Goal: Obtain resource: Obtain resource

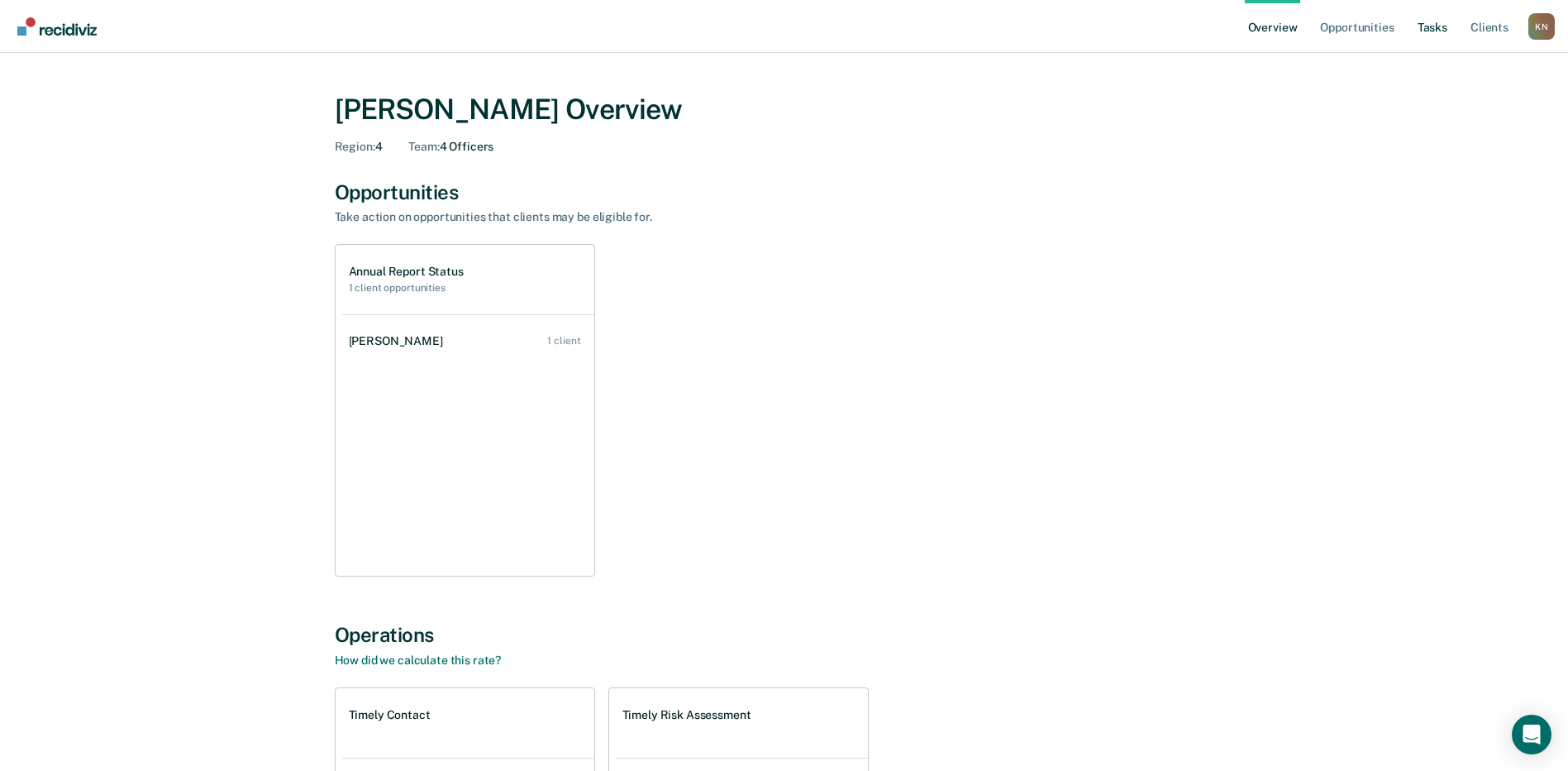
click at [1444, 28] on link "Tasks" at bounding box center [1433, 26] width 37 height 53
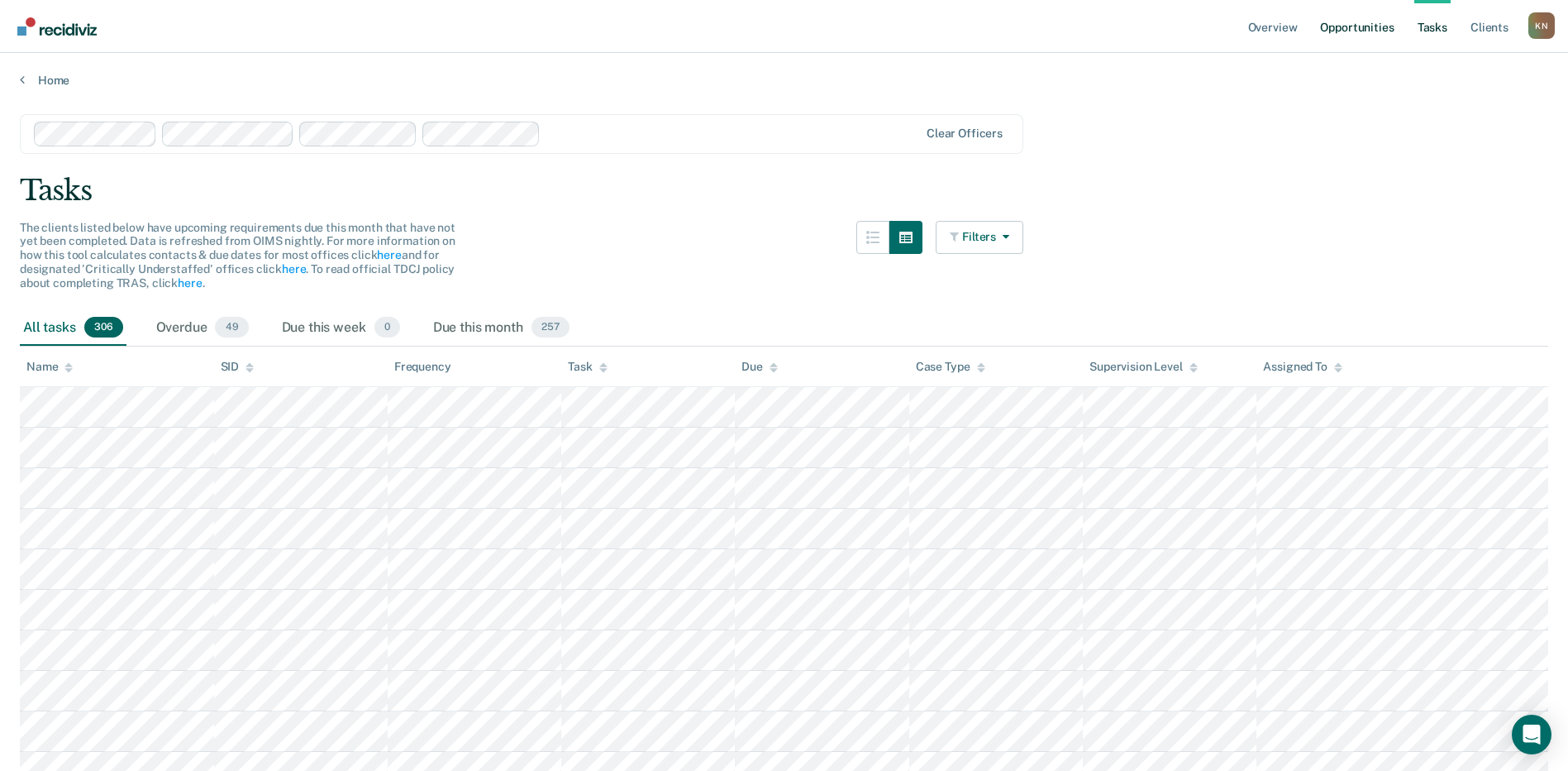
click at [1345, 26] on link "Opportunities" at bounding box center [1357, 26] width 80 height 53
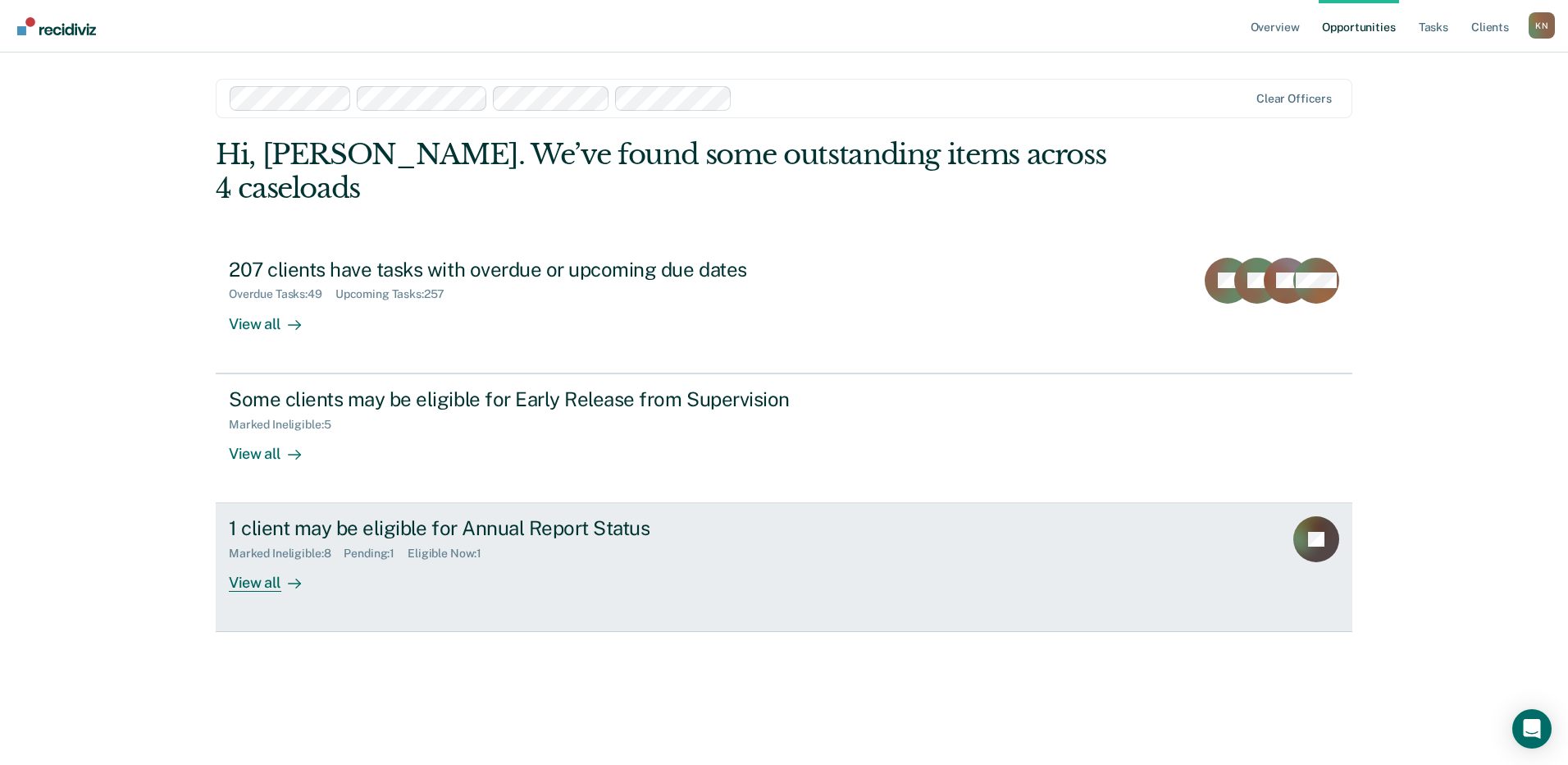
click at [402, 535] on div "1 client may be eligible for Annual Report Status" at bounding box center [517, 527] width 576 height 24
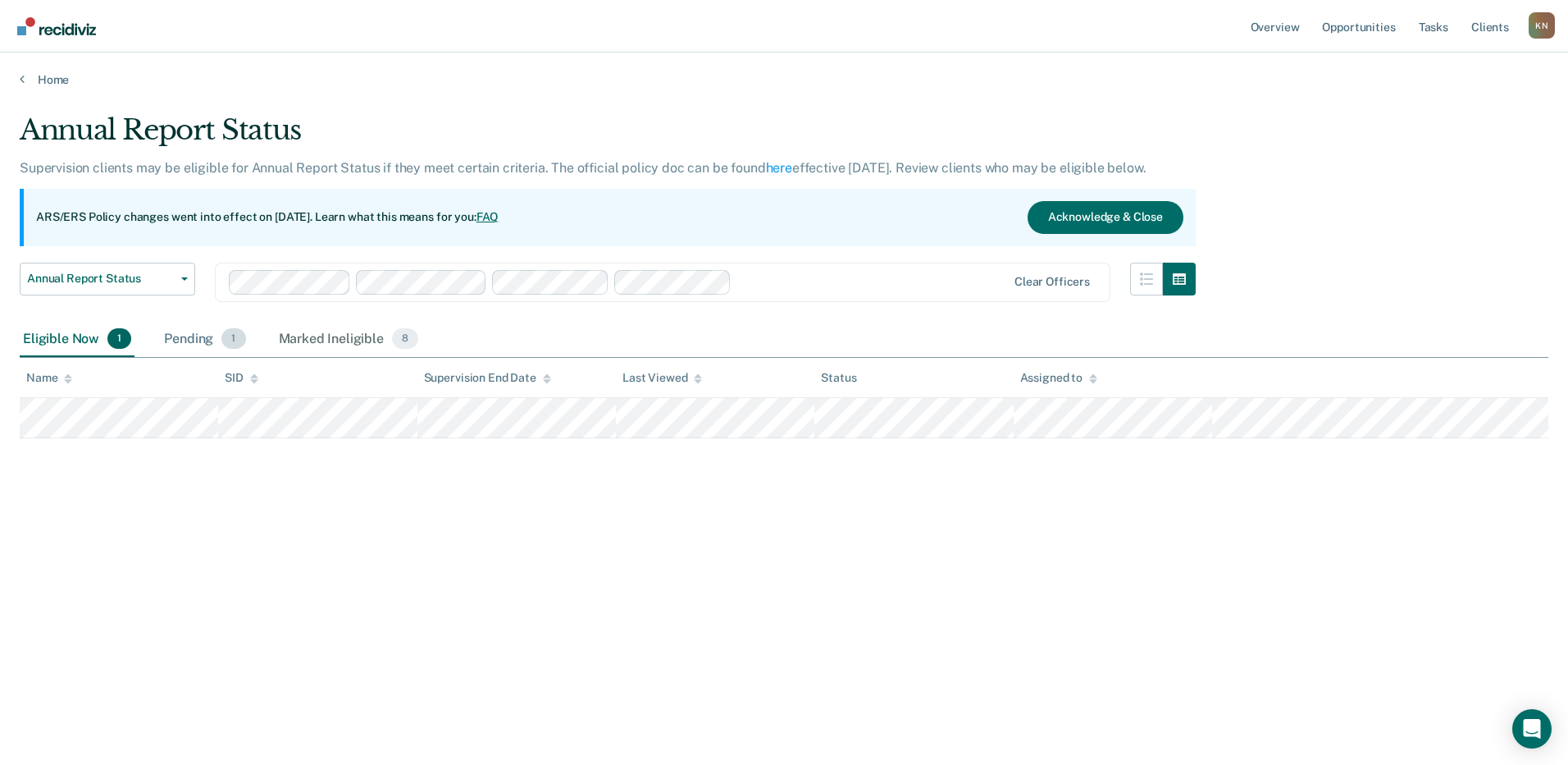
click at [233, 344] on span "1" at bounding box center [233, 339] width 24 height 22
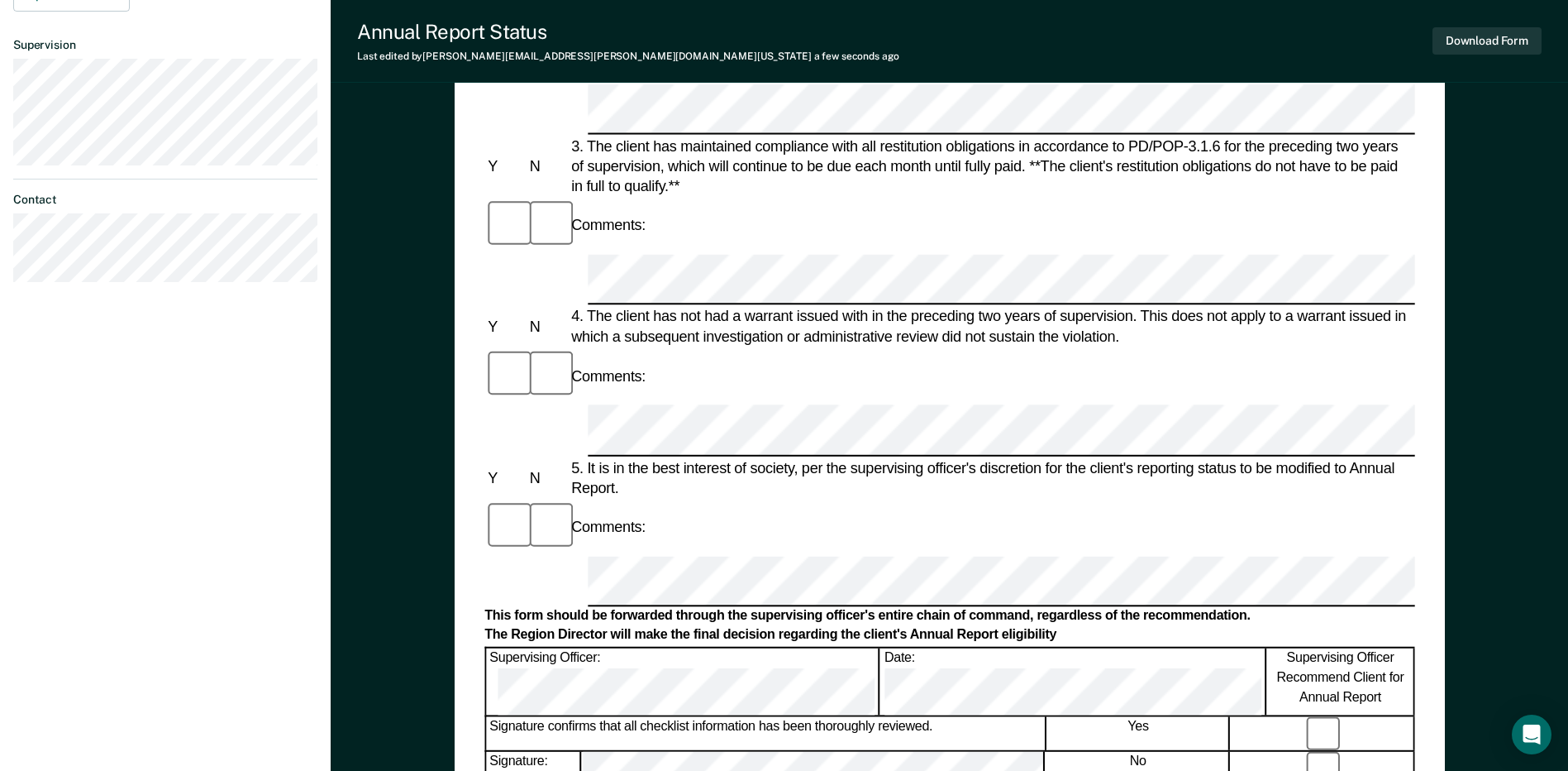
scroll to position [579, 0]
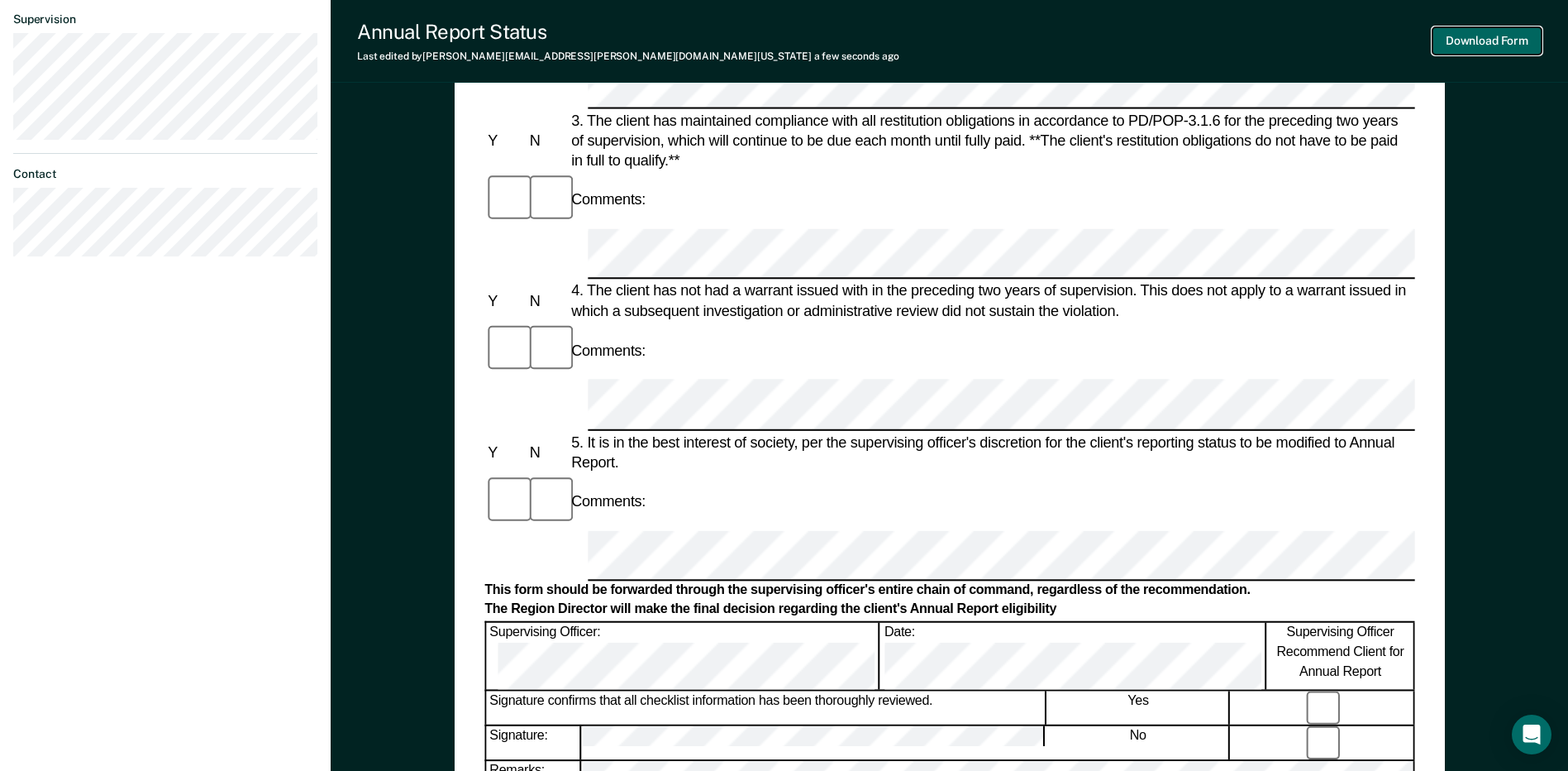
click at [1465, 48] on button "Download Form" at bounding box center [1487, 41] width 109 height 28
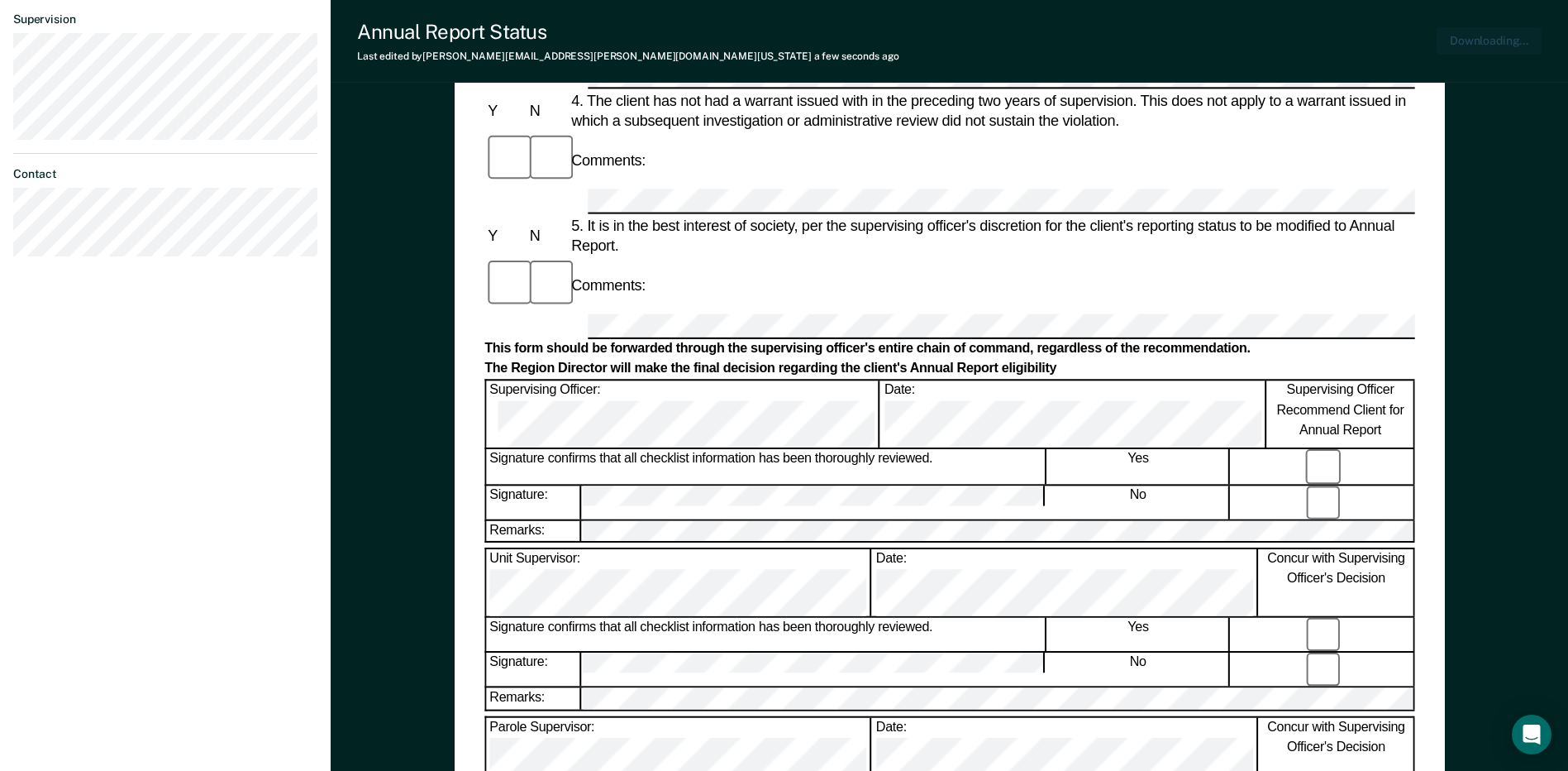
scroll to position [0, 0]
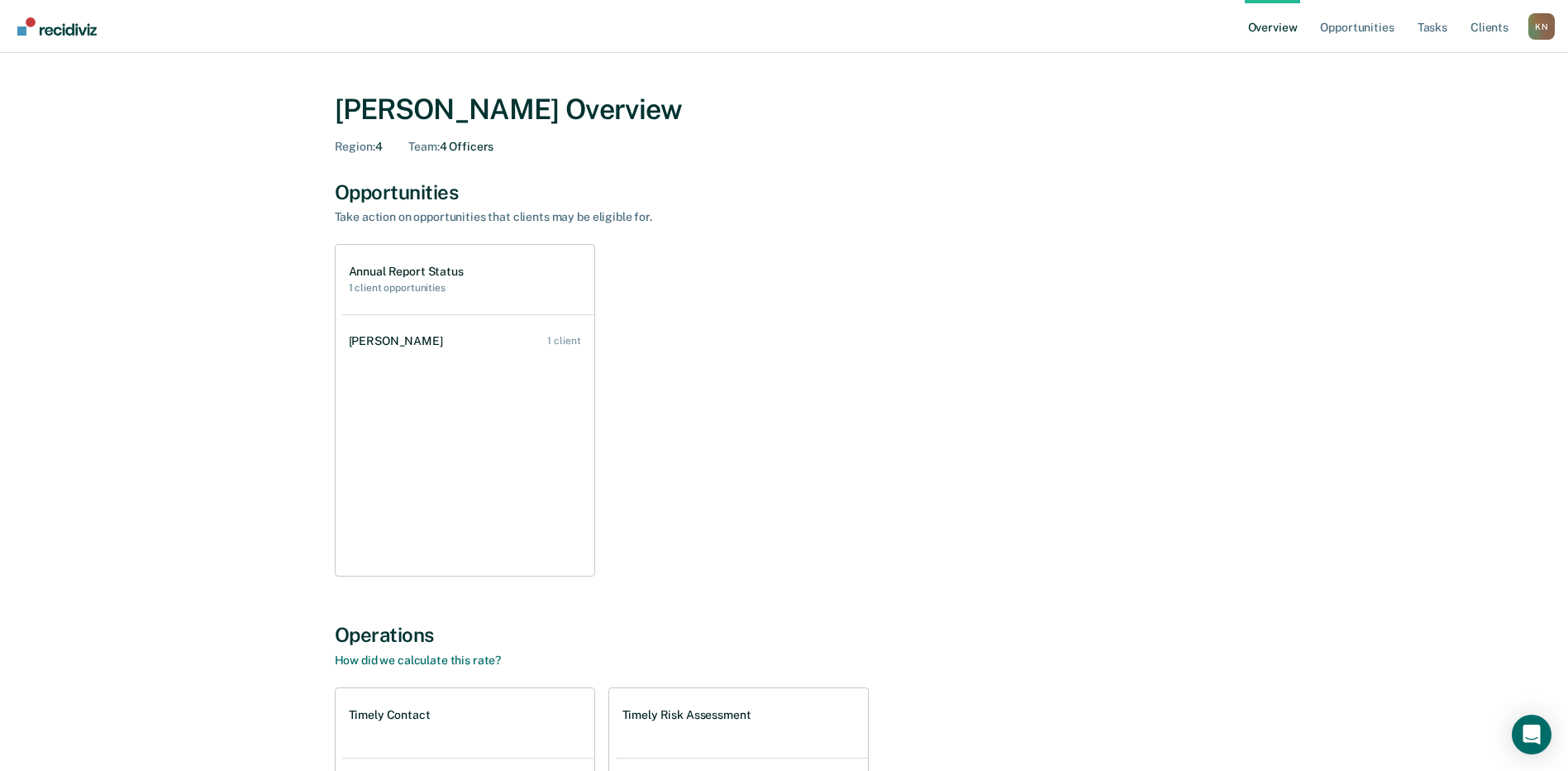
click at [402, 282] on h2 "1 client opportunities" at bounding box center [406, 288] width 115 height 12
click at [393, 342] on div "[PERSON_NAME]" at bounding box center [399, 340] width 101 height 14
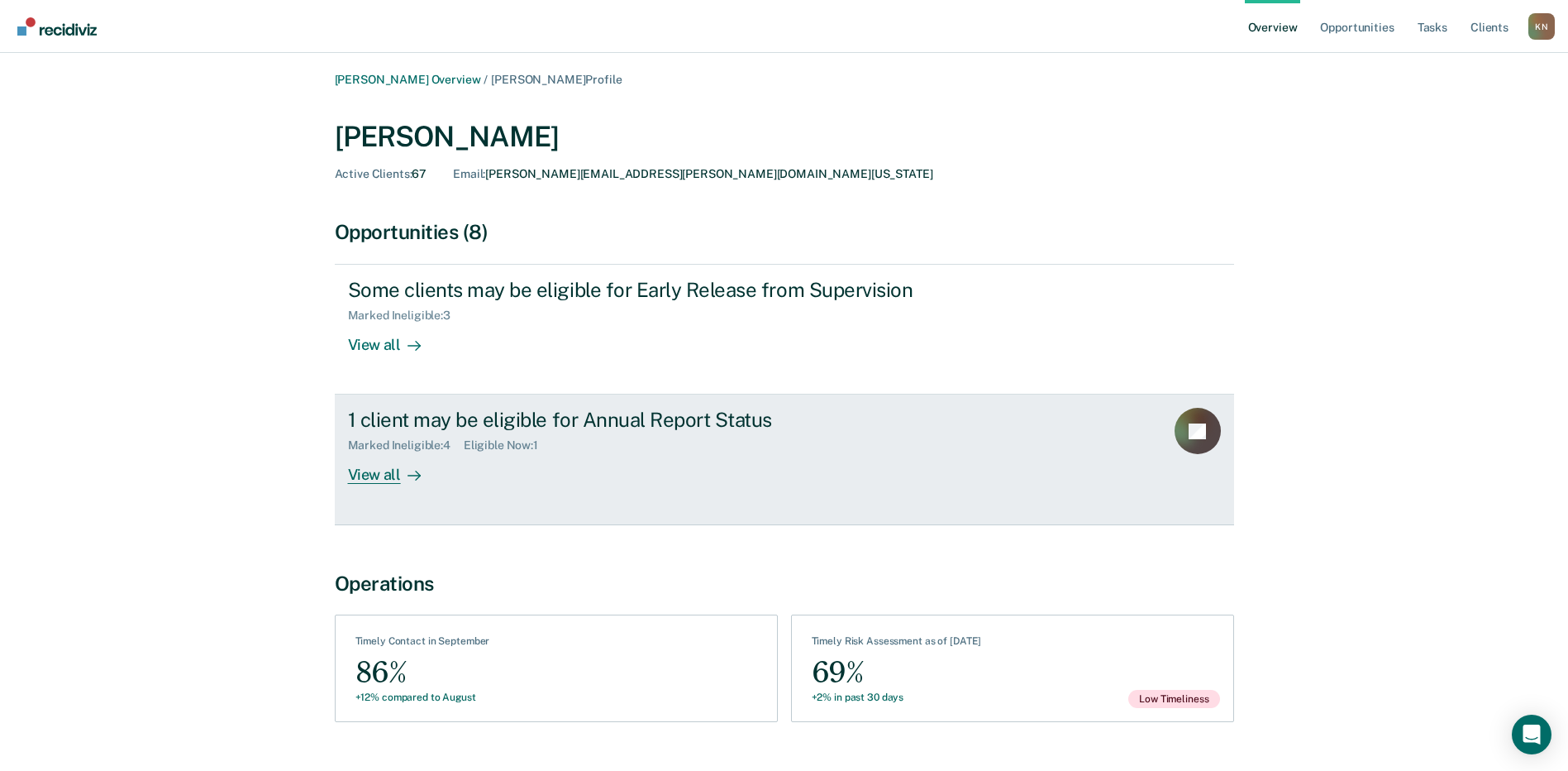
click at [377, 470] on div "View all" at bounding box center [394, 468] width 93 height 33
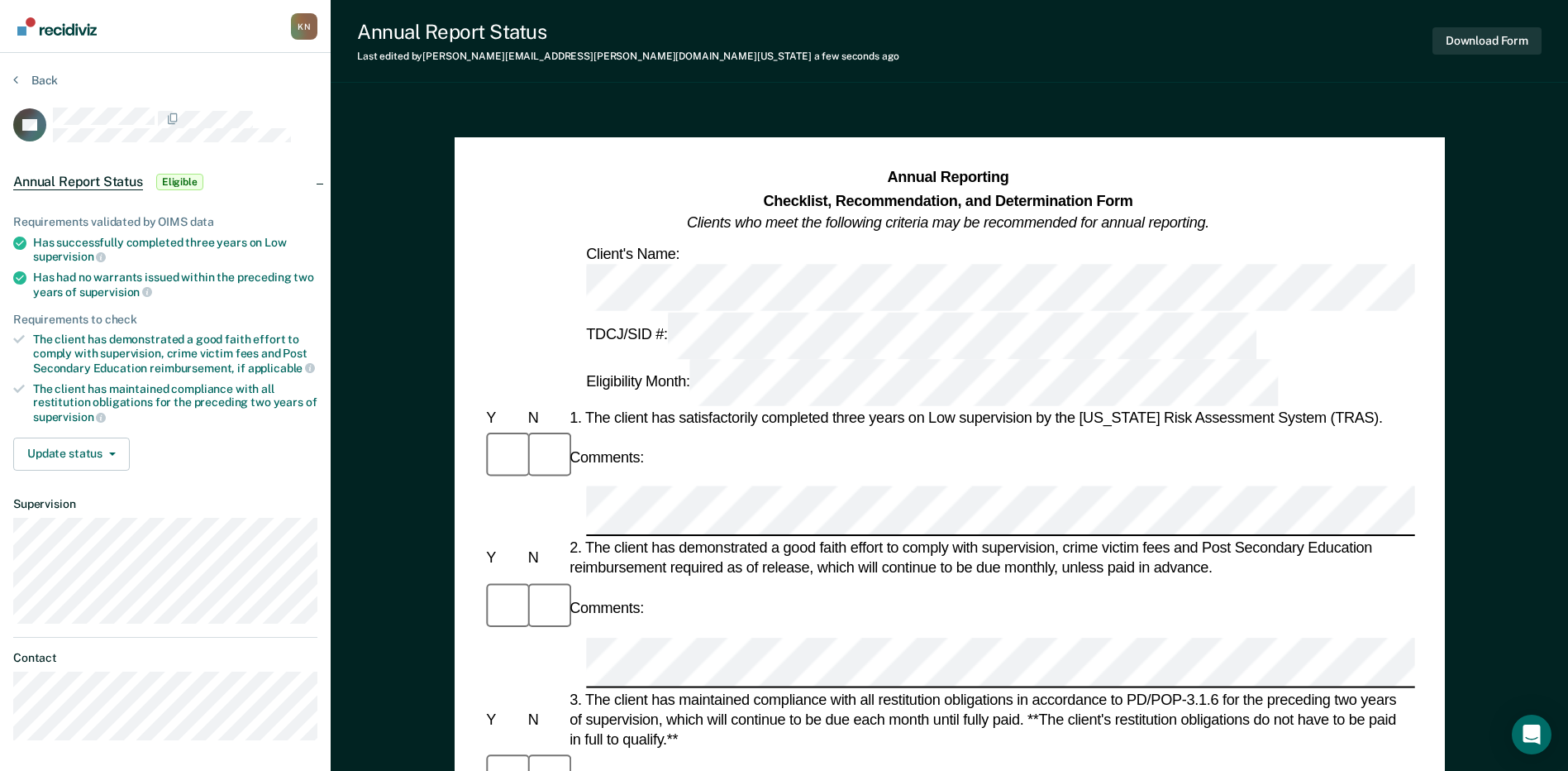
click at [1402, 408] on div "1. The client has satisfactorily completed three years on Low supervision by th…" at bounding box center [990, 418] width 847 height 20
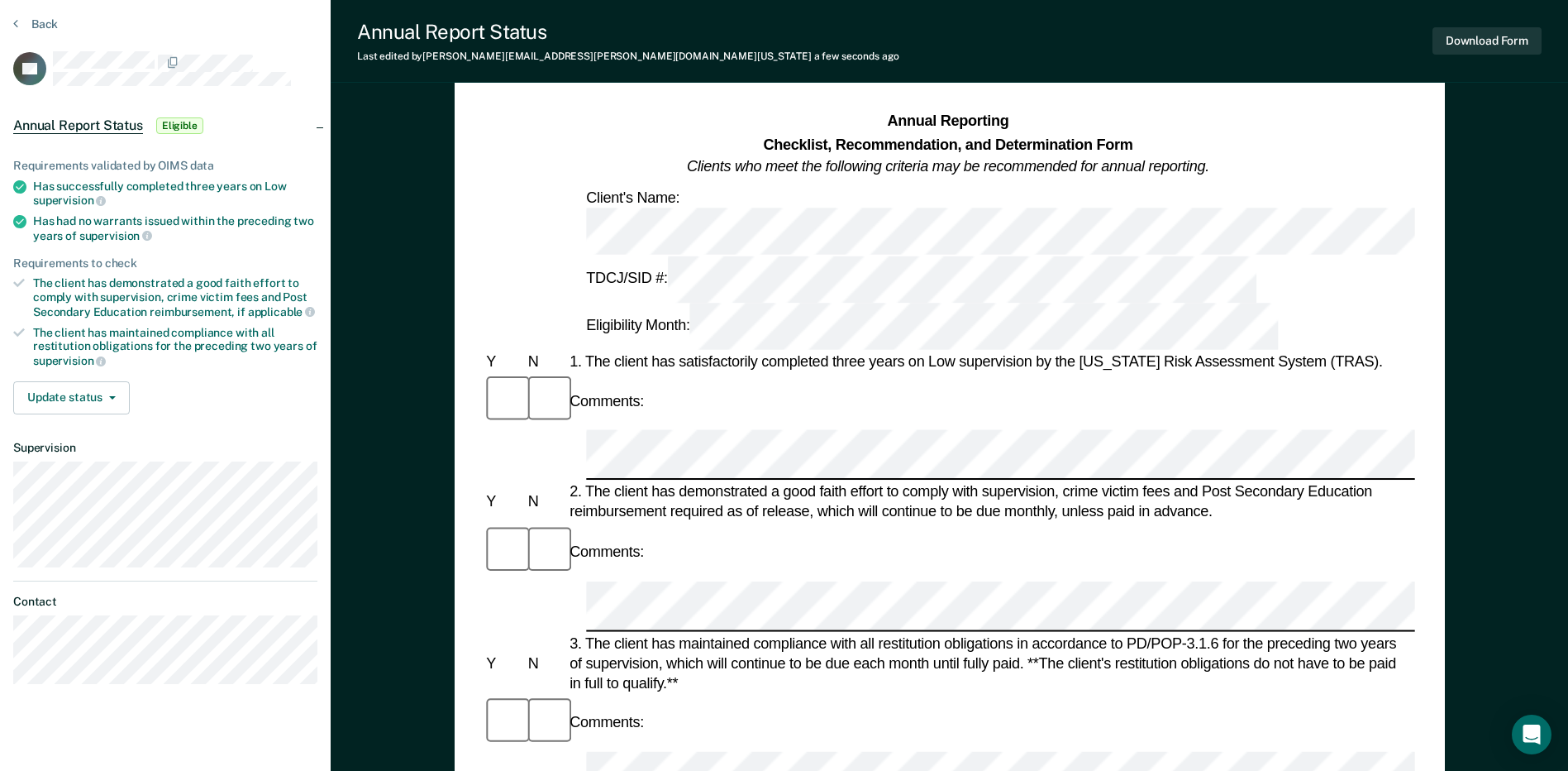
scroll to position [165, 0]
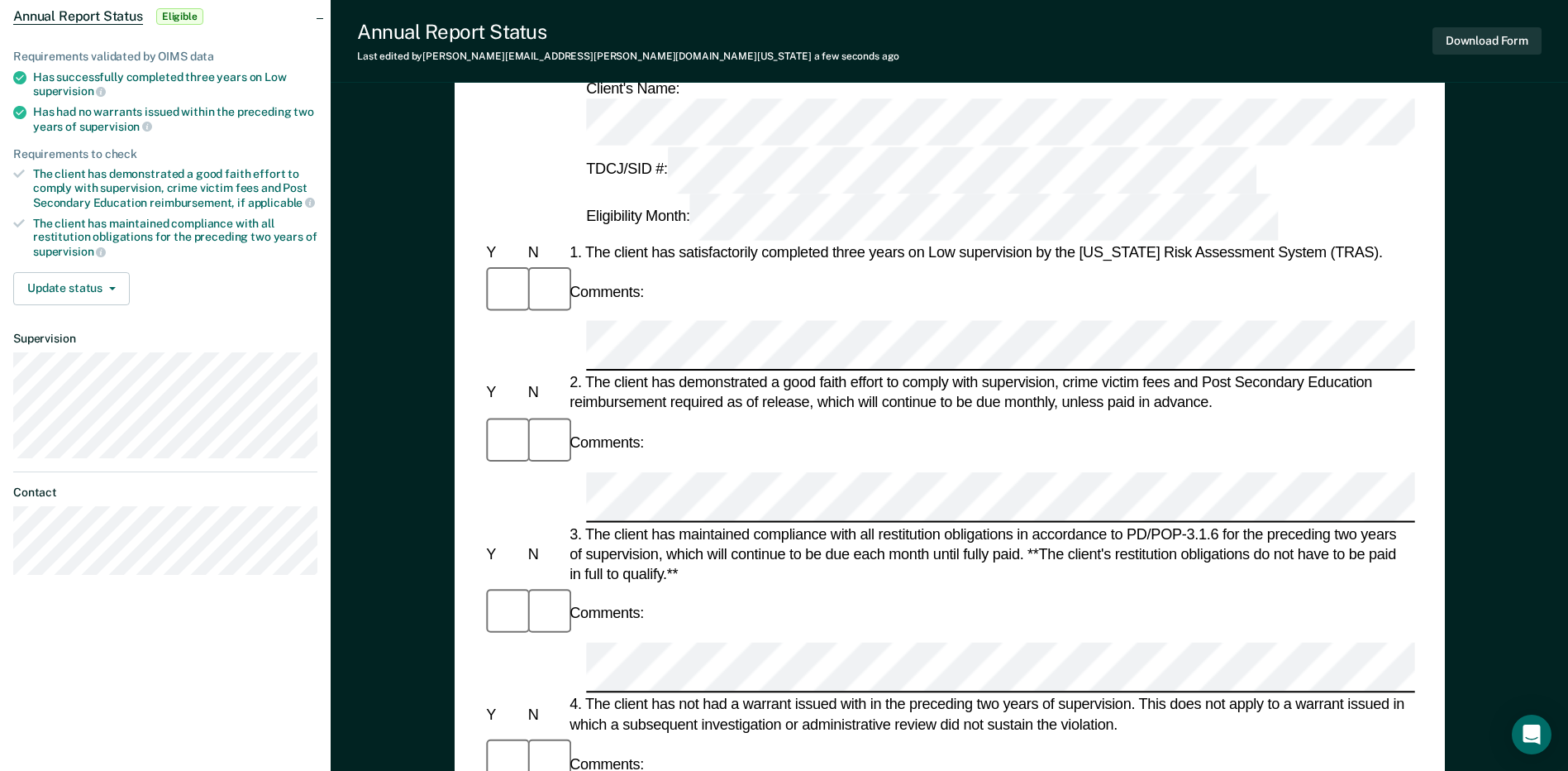
click at [933, 373] on div "2. The client has demonstrated a good faith effort to comply with supervision, …" at bounding box center [990, 393] width 847 height 40
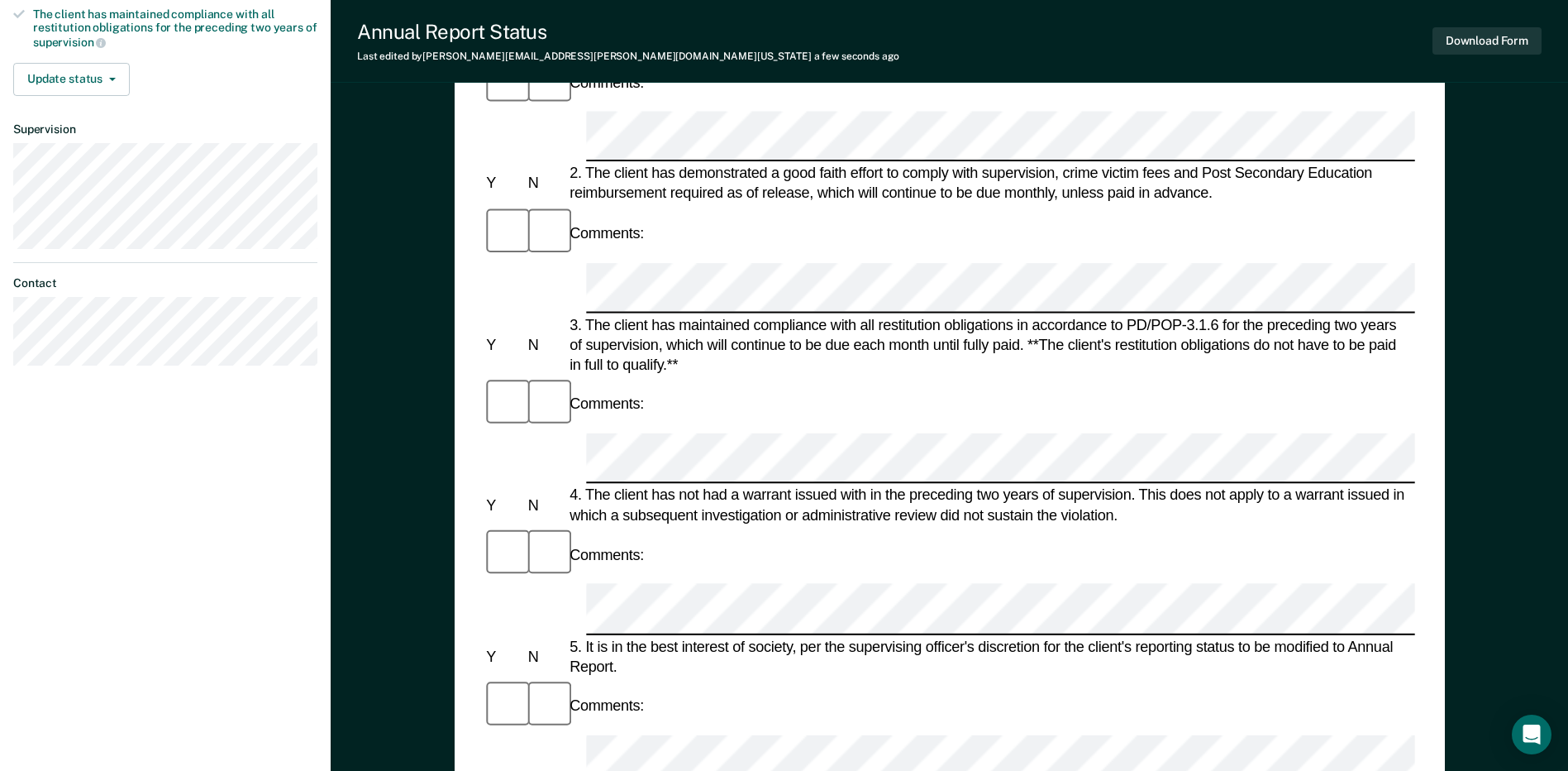
scroll to position [414, 0]
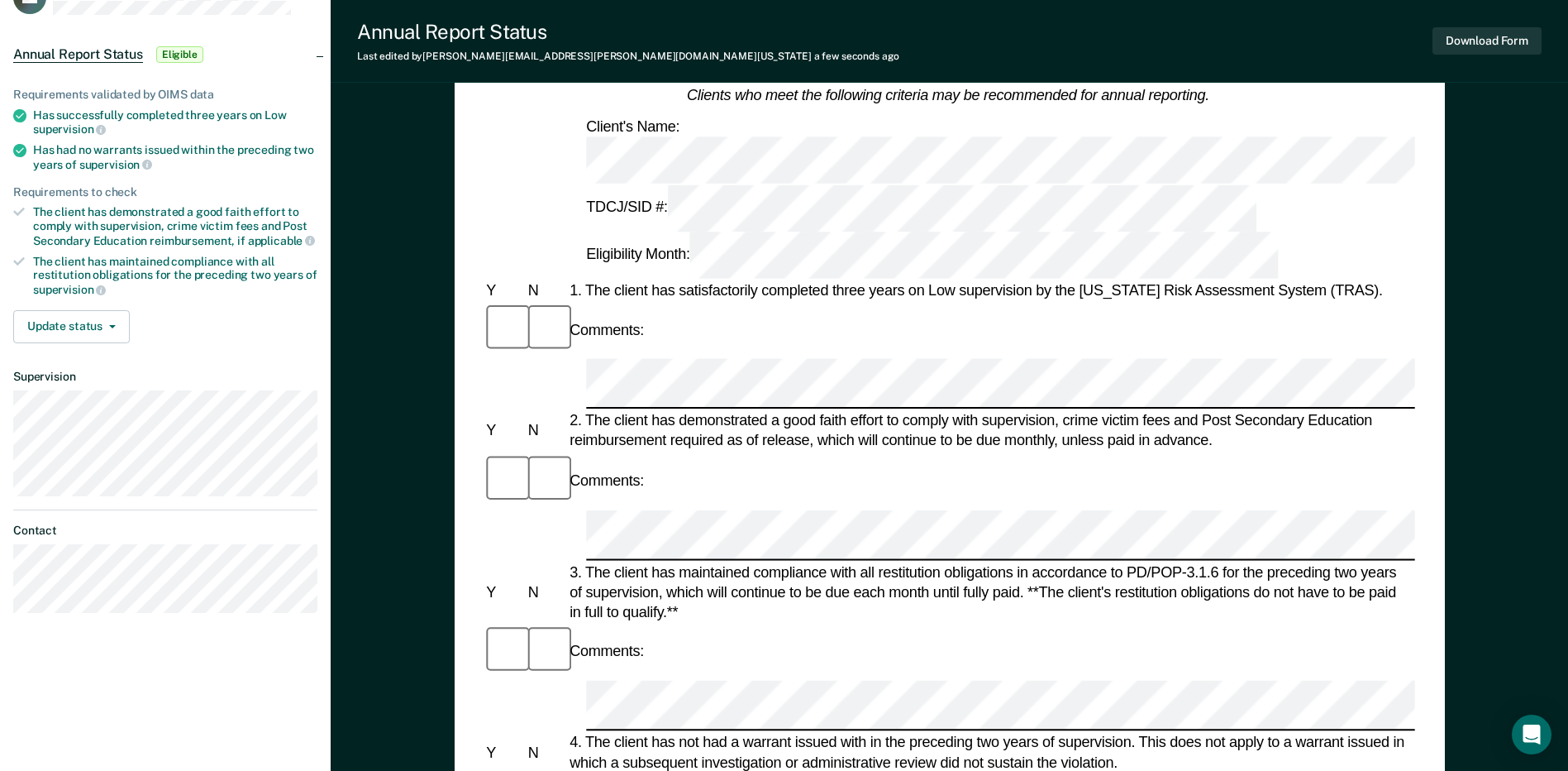
scroll to position [330, 0]
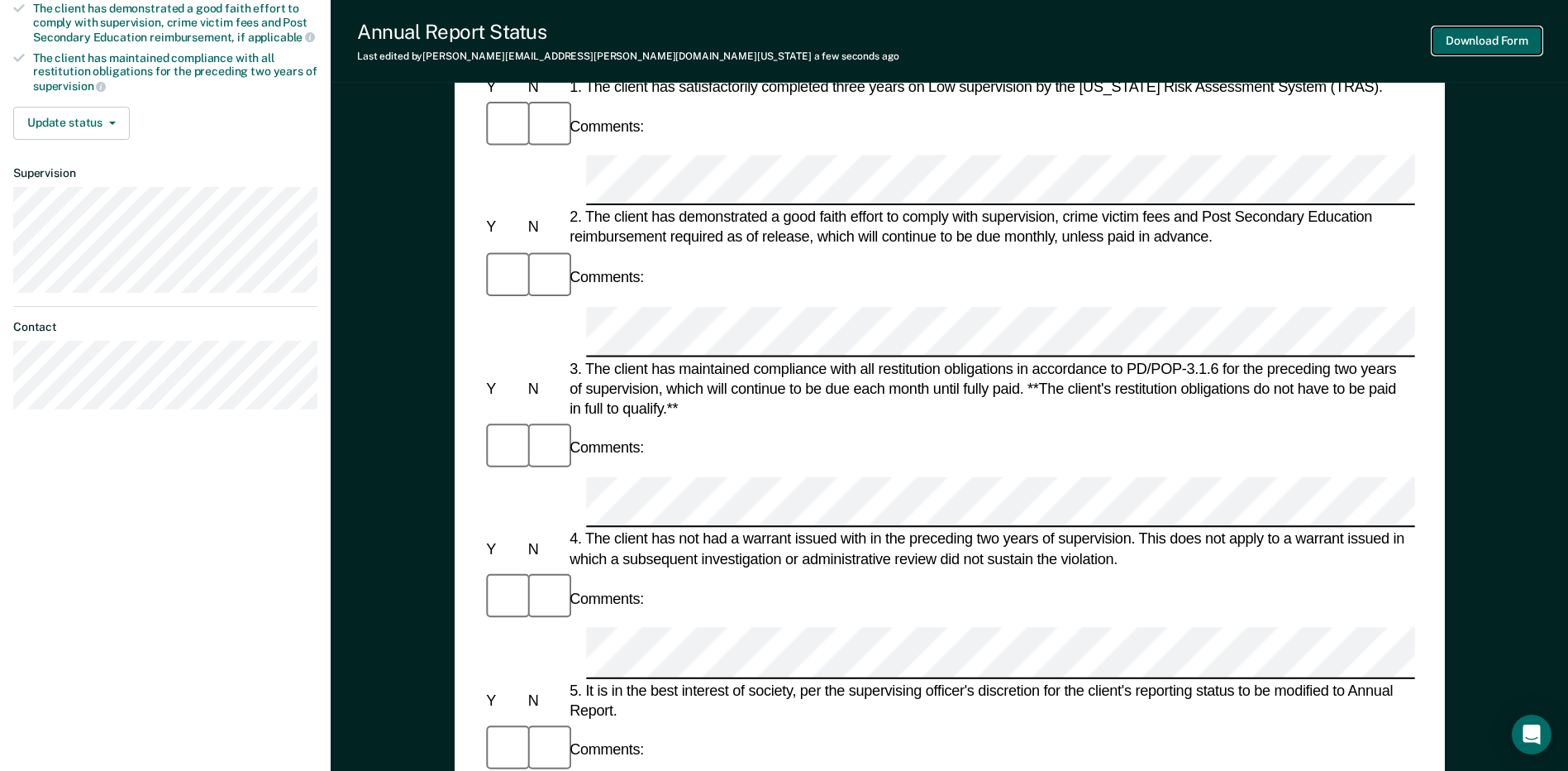
click at [1475, 45] on button "Download Form" at bounding box center [1487, 41] width 109 height 28
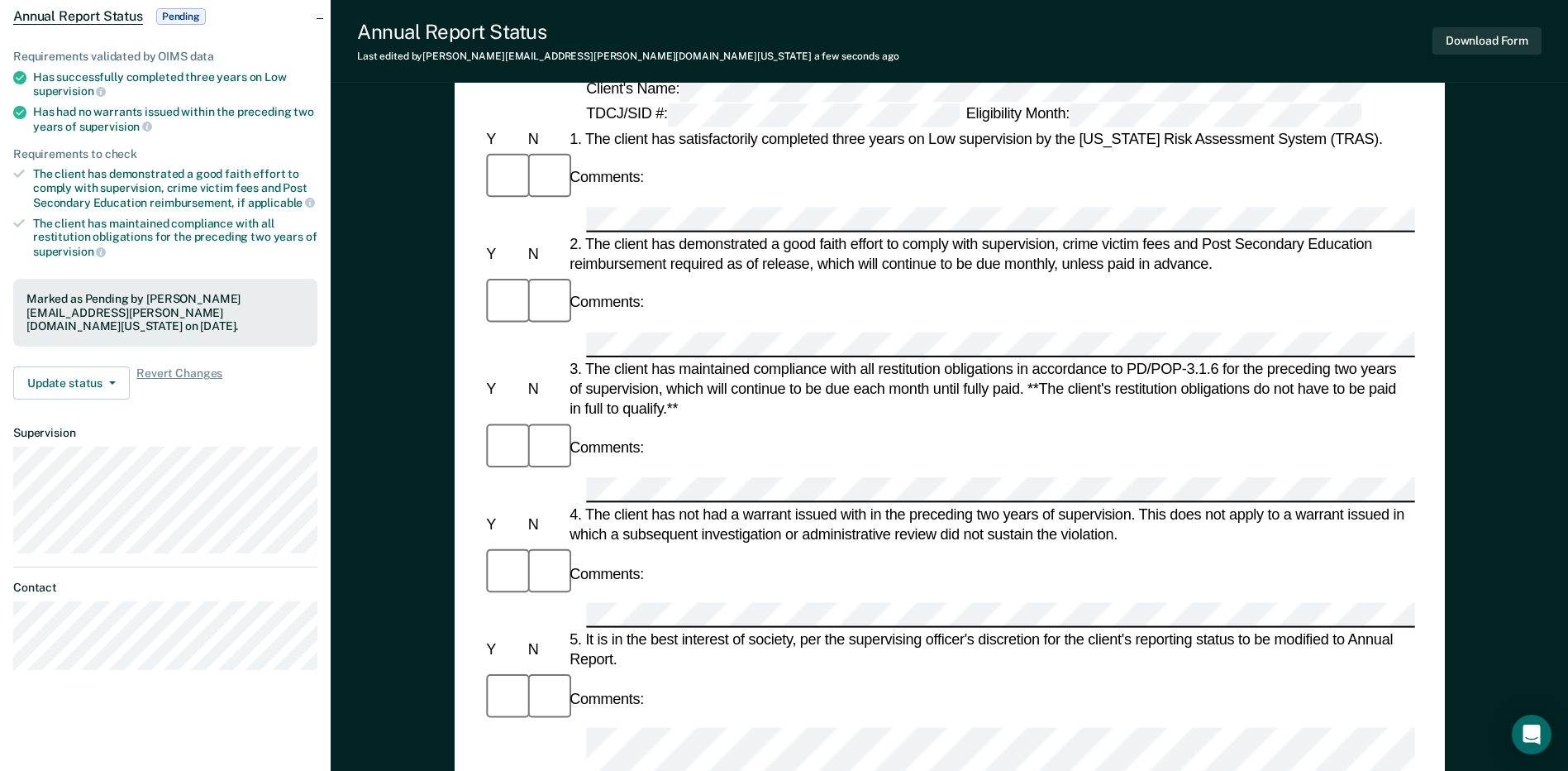
scroll to position [0, 0]
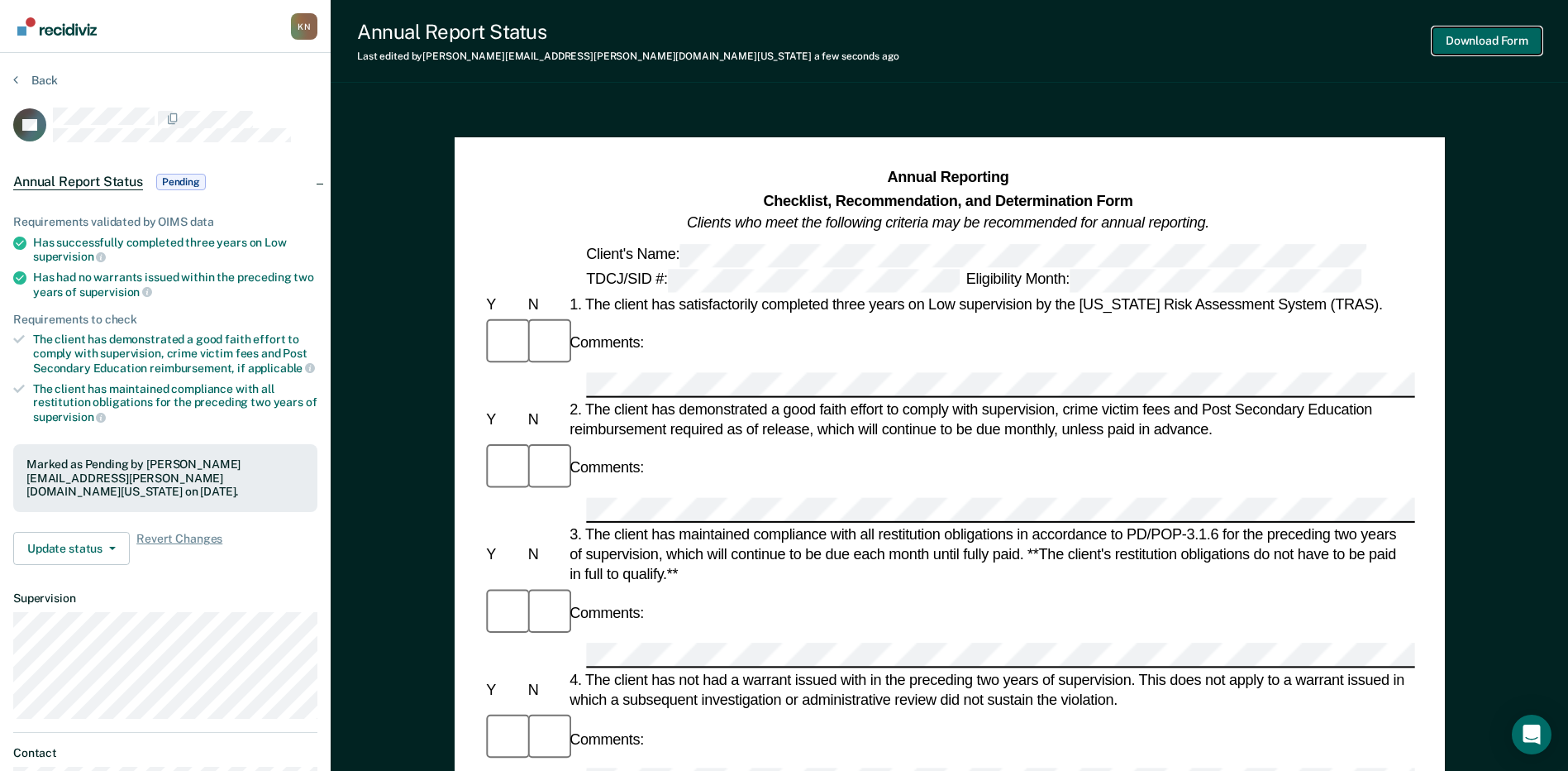
click at [1474, 37] on button "Download Form" at bounding box center [1487, 41] width 109 height 28
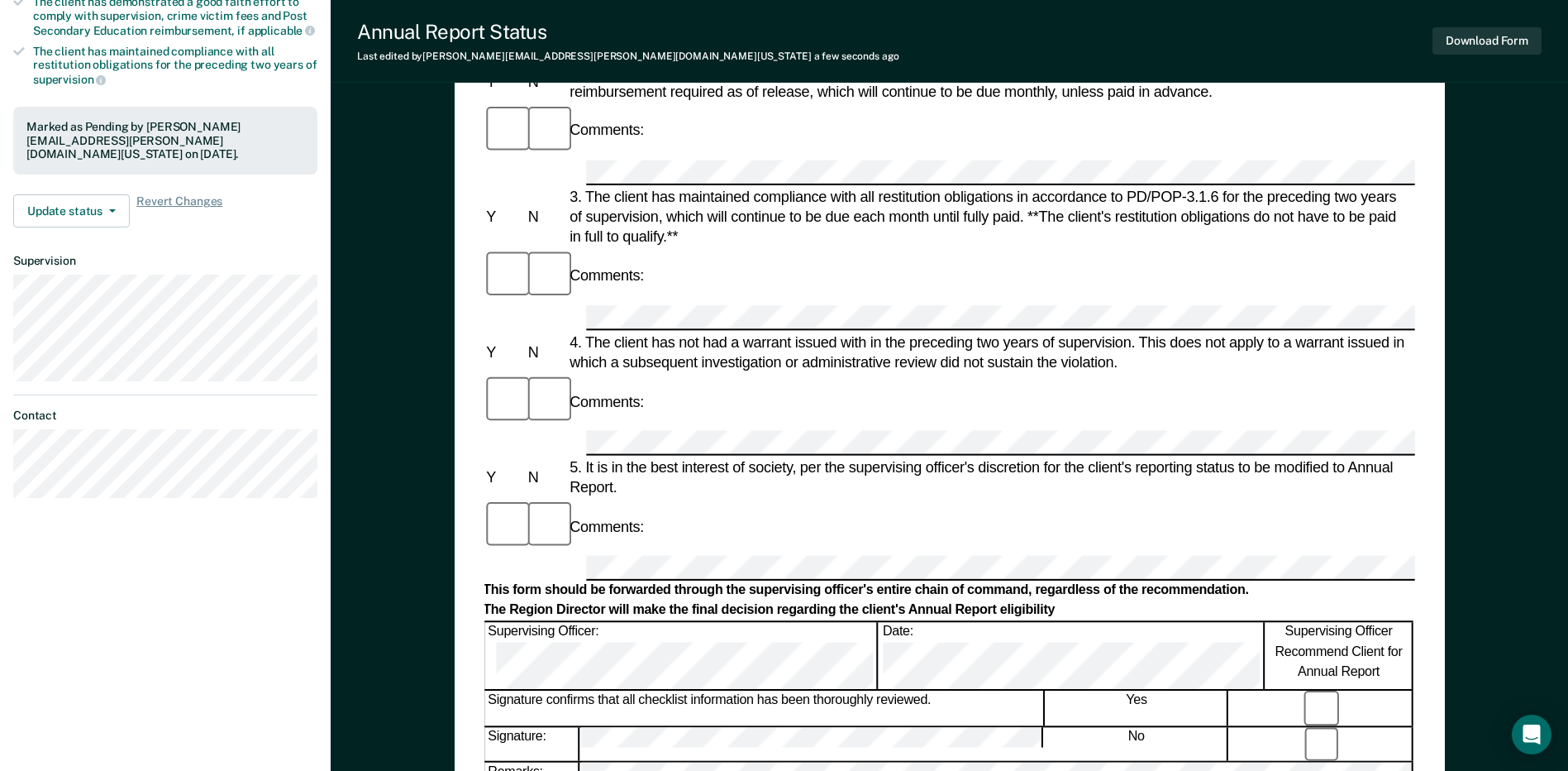
scroll to position [208, 0]
